Goal: Check status: Check status

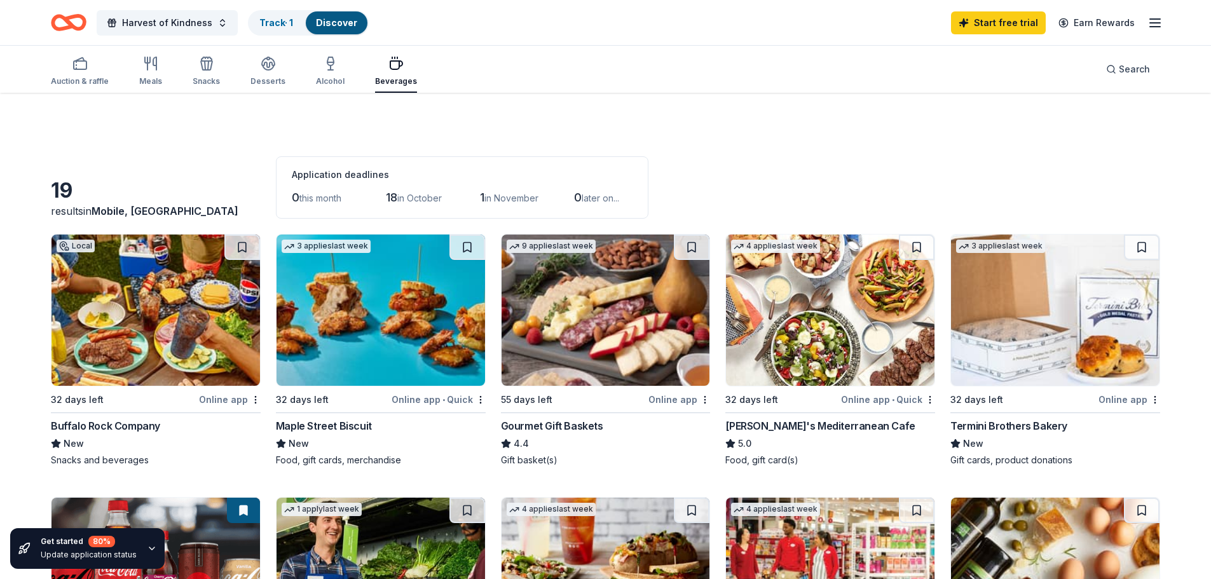
scroll to position [890, 0]
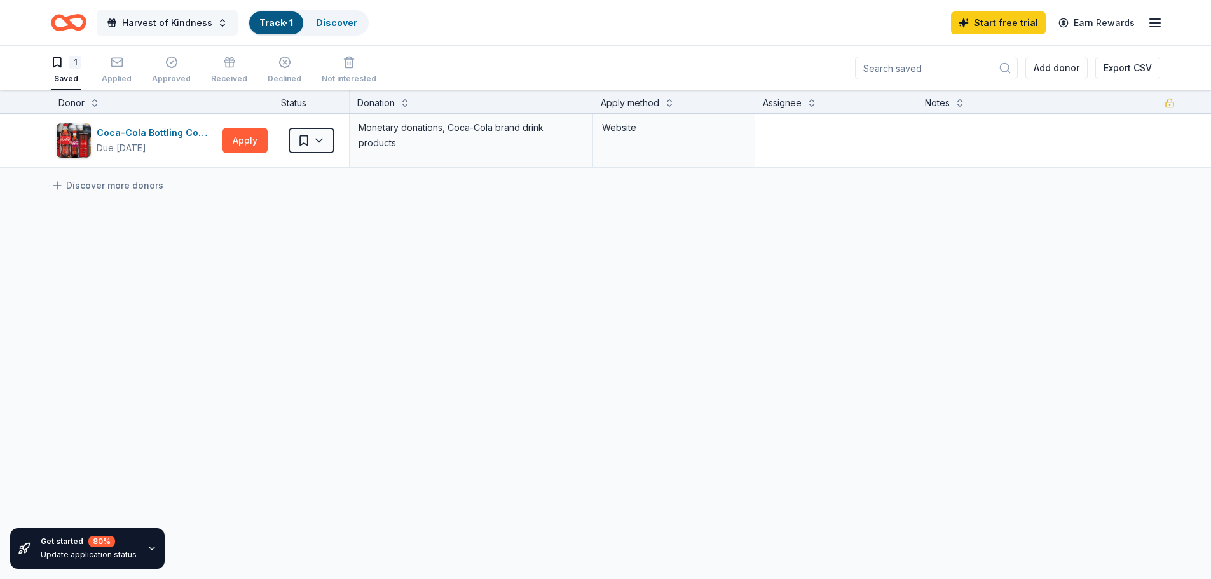
click at [174, 22] on span "Harvest of Kindness" at bounding box center [167, 22] width 90 height 15
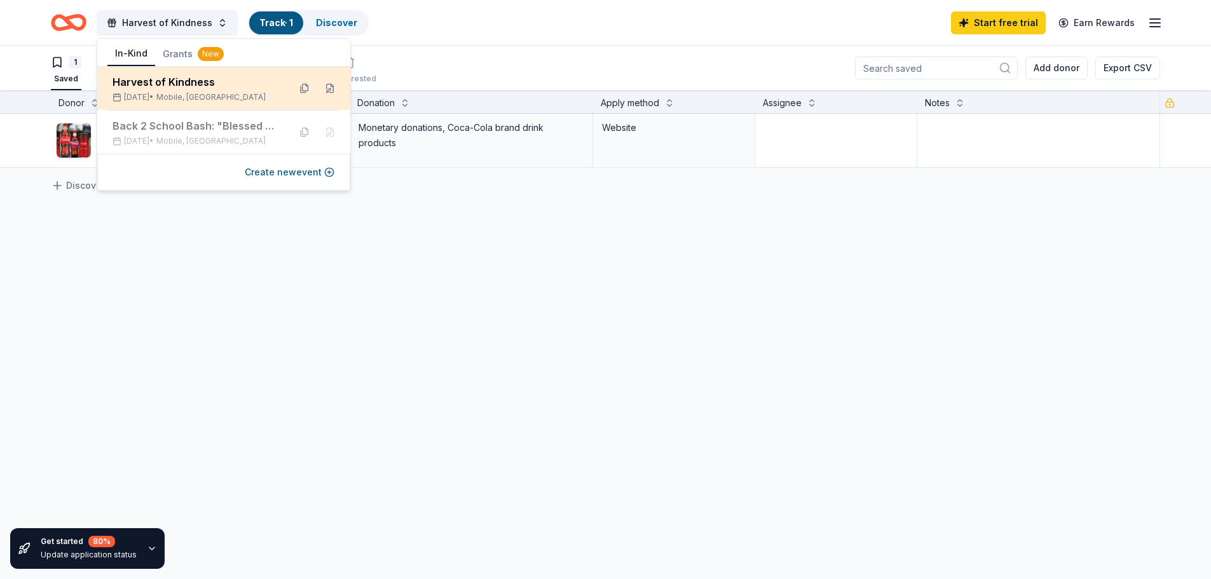
click at [162, 91] on div "Harvest of Kindness [DATE] • Mobile, [GEOGRAPHIC_DATA]" at bounding box center [196, 88] width 167 height 28
click at [130, 88] on div "Harvest of Kindness" at bounding box center [196, 81] width 167 height 15
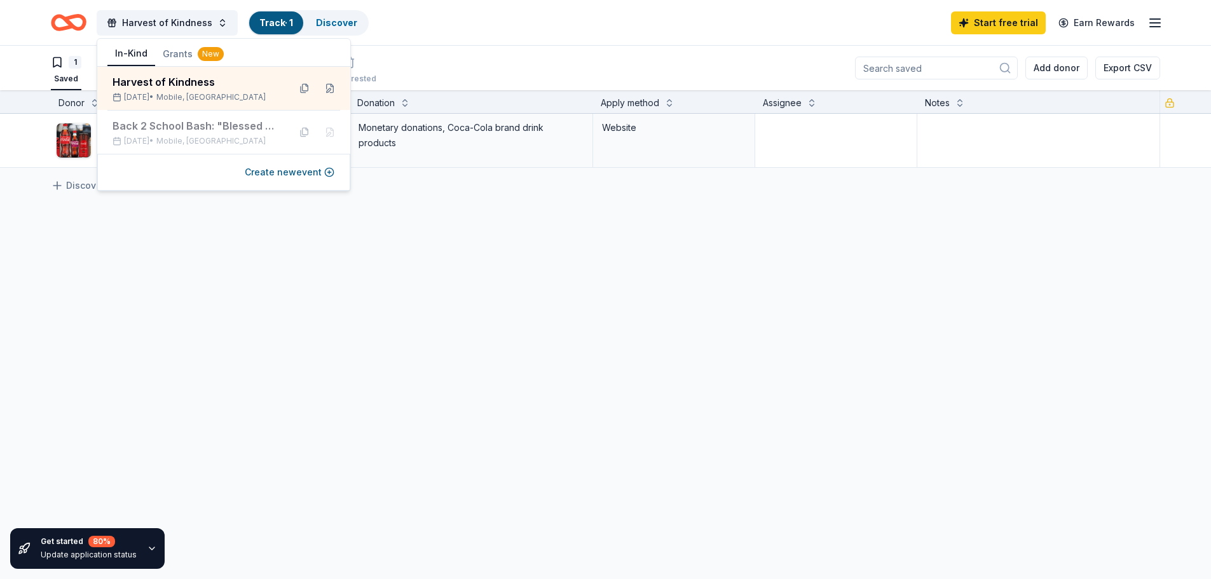
click at [356, 260] on div "Coca-Cola Bottling Company UNITED Due [DATE] Apply Saved Monetary donations, Co…" at bounding box center [605, 260] width 1211 height 293
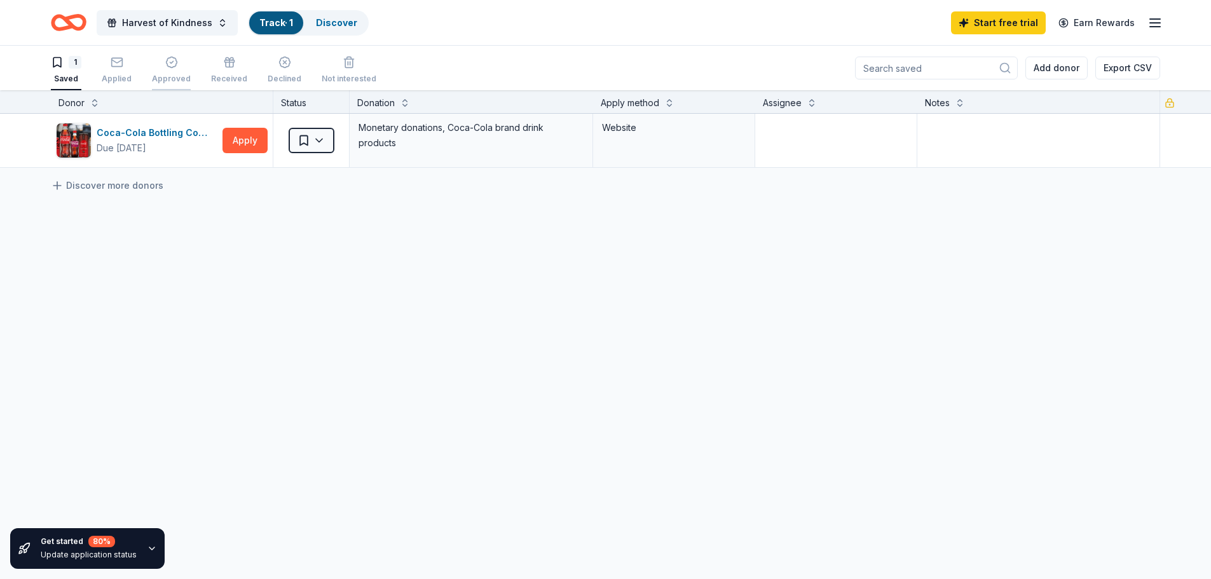
click at [164, 73] on div "Approved" at bounding box center [171, 70] width 39 height 28
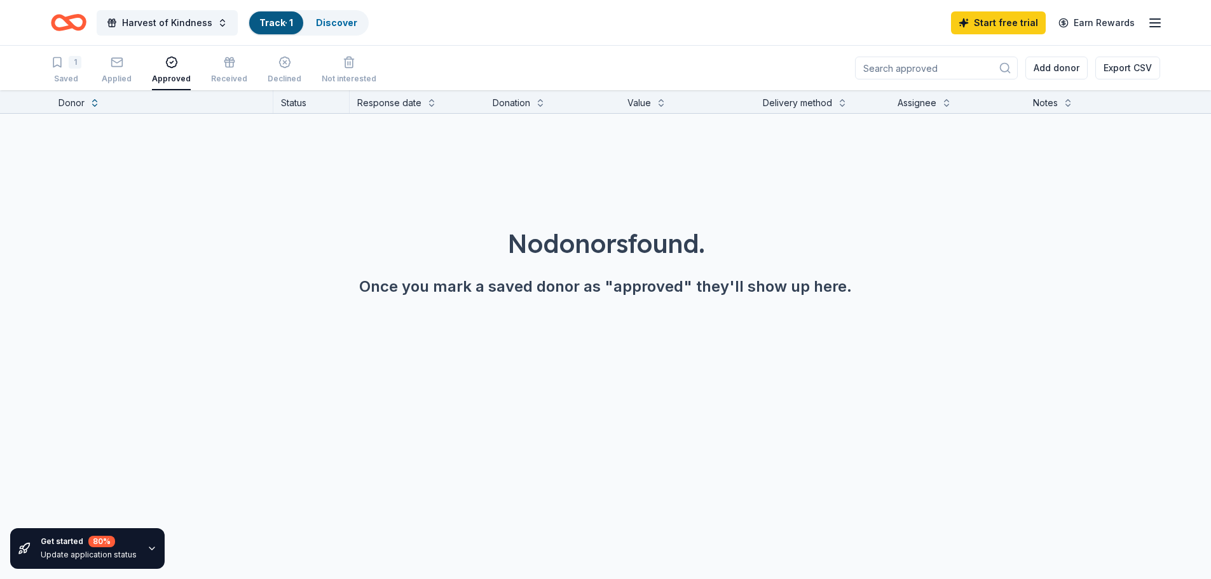
click at [141, 71] on div "1 Saved Applied Approved Received Declined Not interested" at bounding box center [213, 70] width 325 height 39
click at [116, 79] on div "Applied" at bounding box center [117, 79] width 30 height 10
click at [268, 79] on div "Declined" at bounding box center [285, 79] width 34 height 10
click at [336, 74] on div "Not interested" at bounding box center [349, 79] width 55 height 10
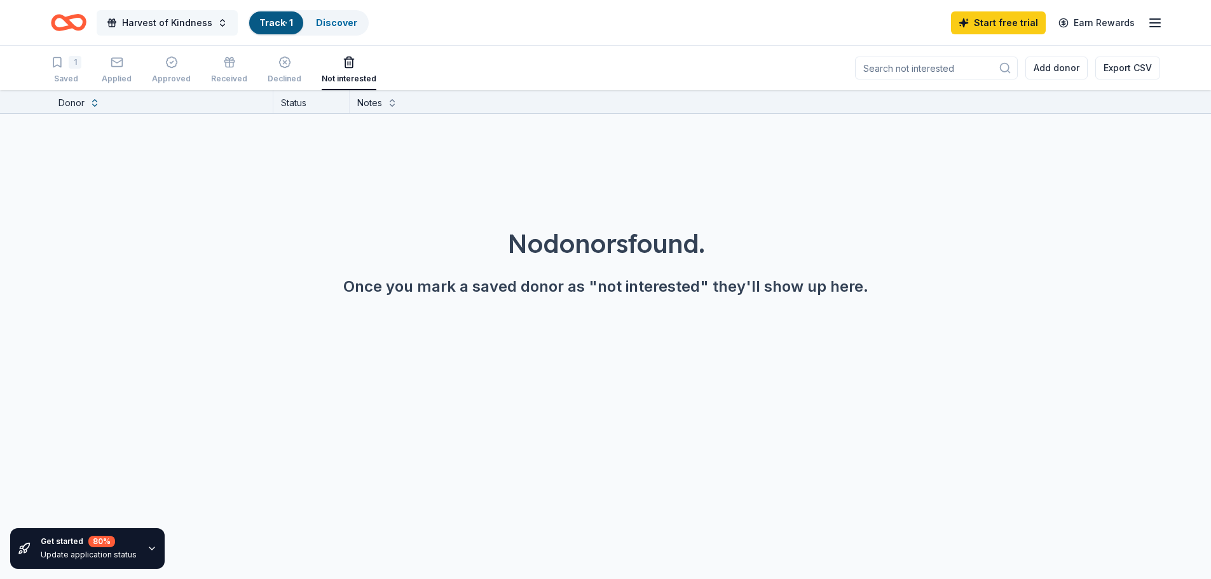
click at [169, 21] on span "Harvest of Kindness" at bounding box center [167, 22] width 90 height 15
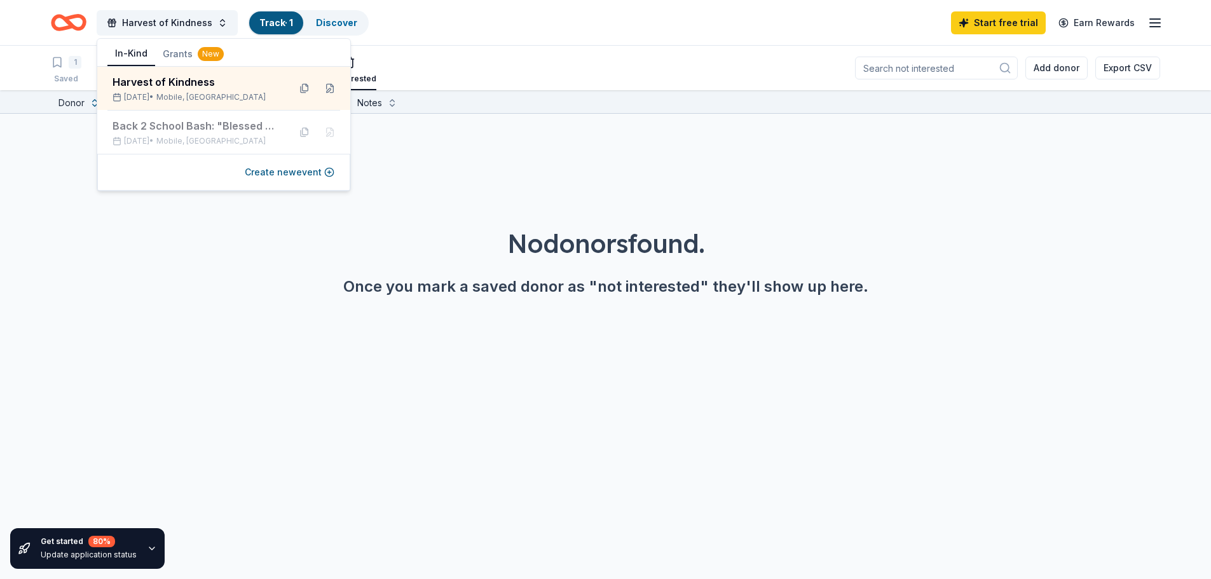
click at [178, 48] on button "Grants New" at bounding box center [193, 54] width 76 height 23
click at [125, 47] on button "In-Kind" at bounding box center [131, 54] width 48 height 24
click at [355, 24] on div "Discover" at bounding box center [337, 22] width 62 height 23
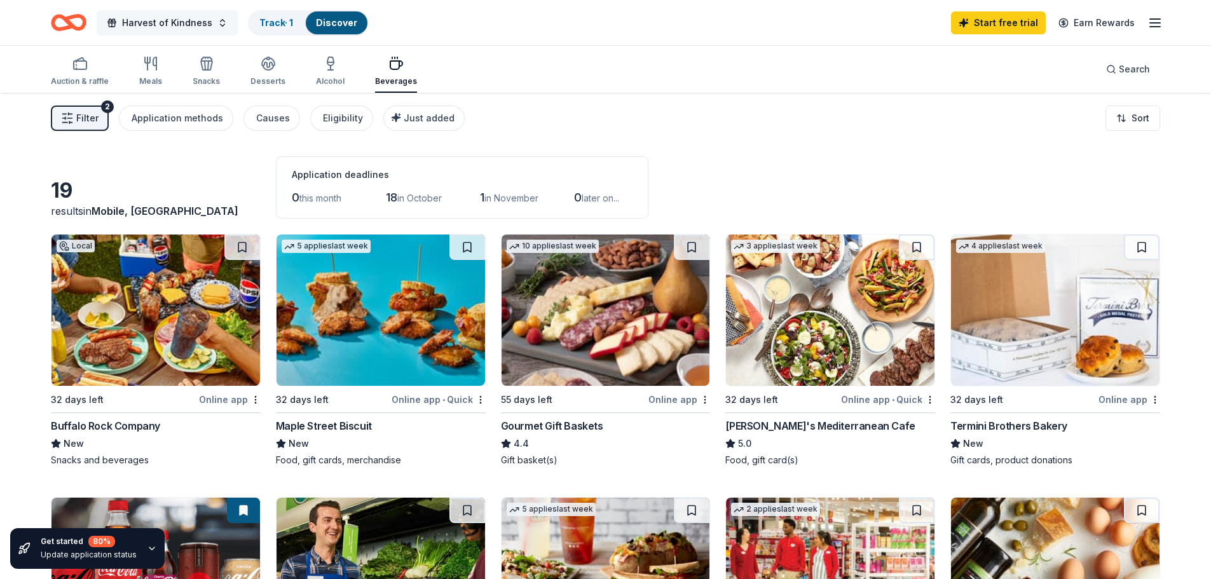
click at [153, 27] on span "Harvest of Kindness" at bounding box center [167, 22] width 90 height 15
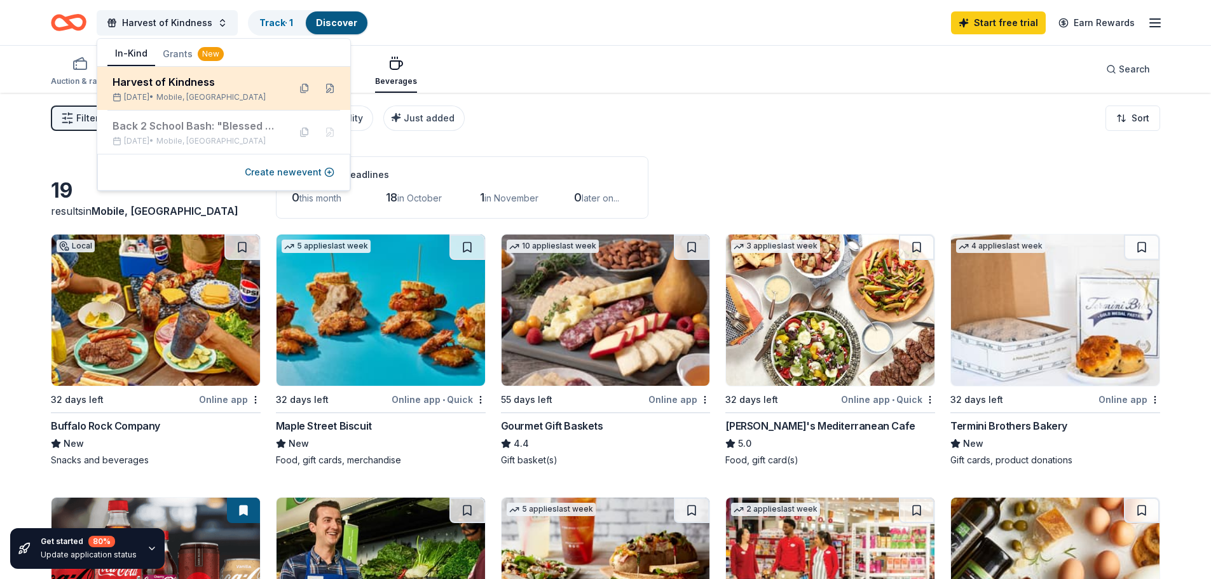
click at [153, 88] on div "Harvest of Kindness" at bounding box center [196, 81] width 167 height 15
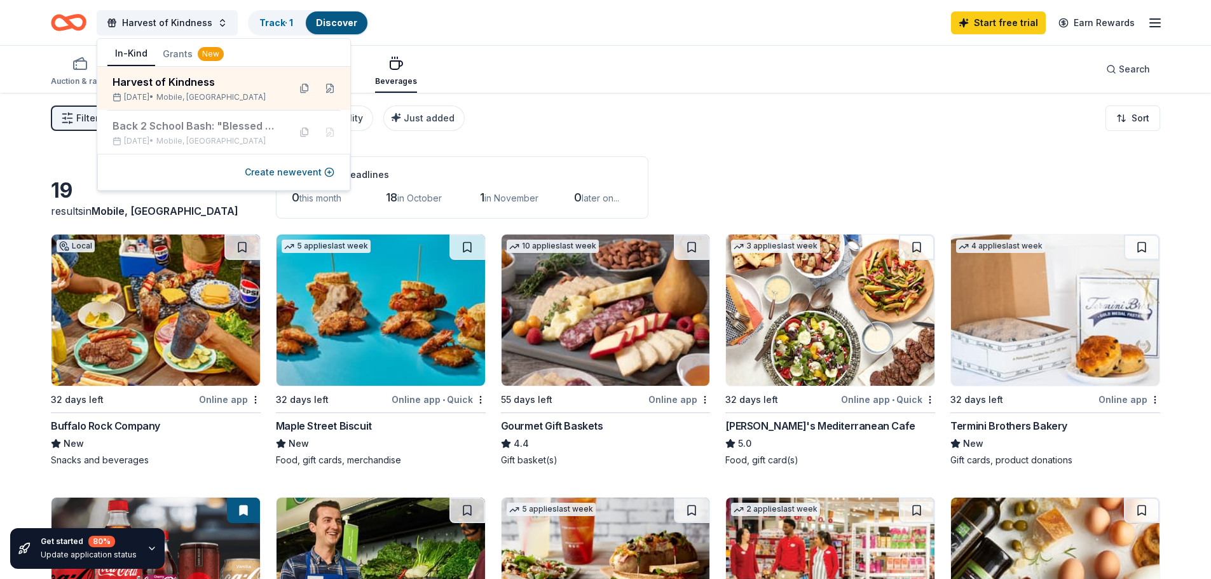
click at [138, 50] on button "In-Kind" at bounding box center [131, 54] width 48 height 24
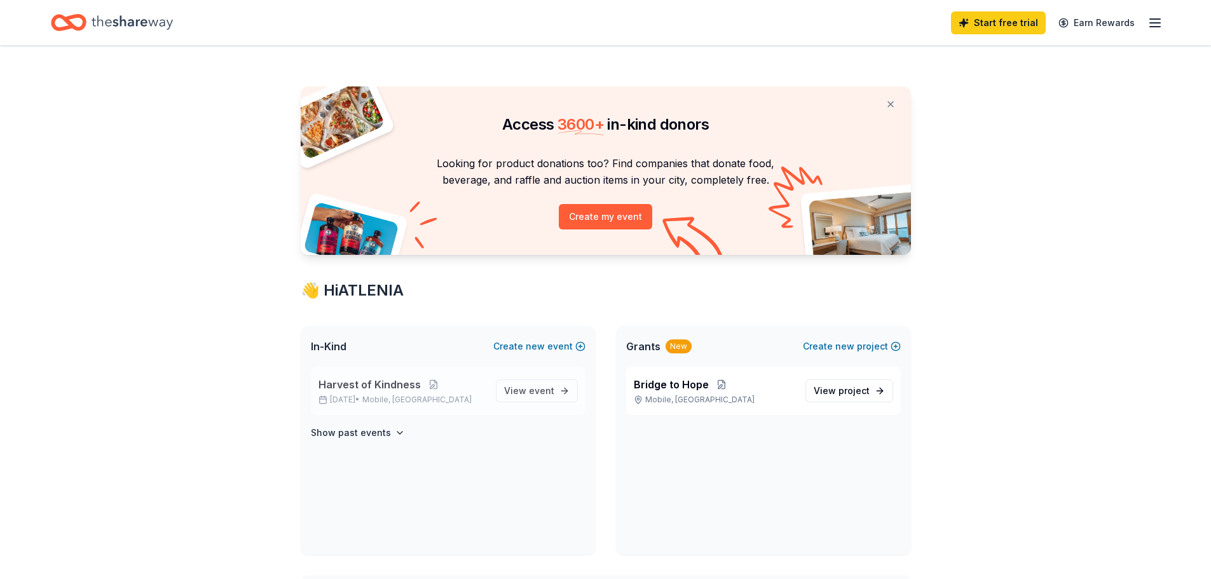
click at [533, 403] on div "Harvest of Kindness [DATE] • Mobile, AL View event" at bounding box center [448, 391] width 275 height 48
